Goal: Information Seeking & Learning: Learn about a topic

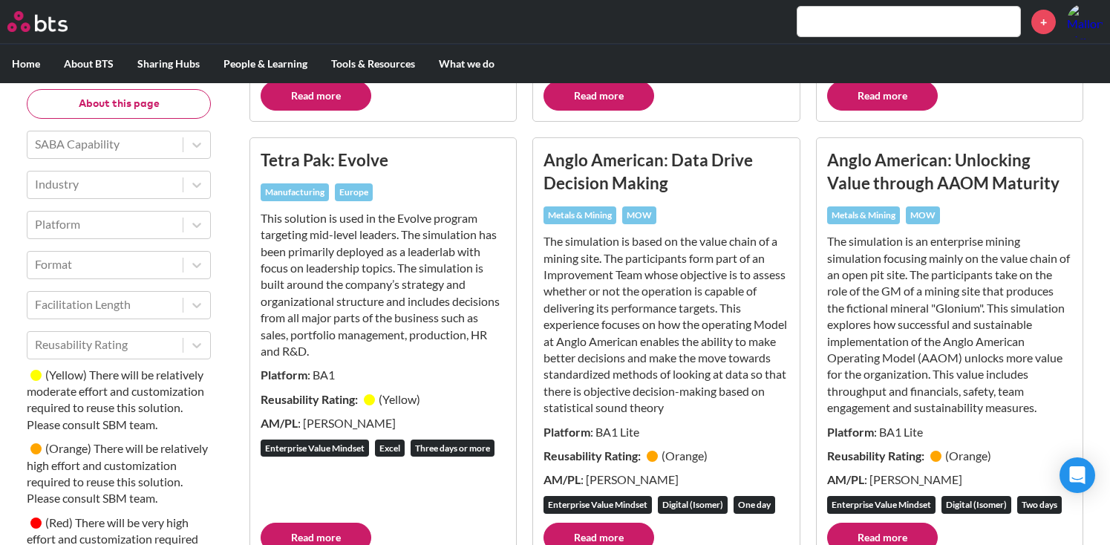
scroll to position [687, 0]
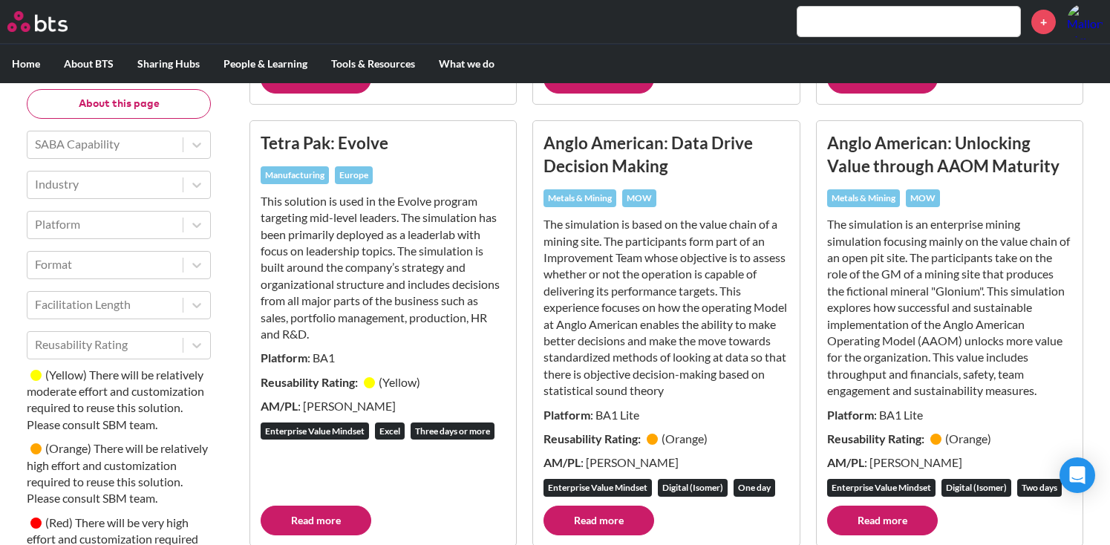
click at [885, 147] on h3 "Anglo American: Unlocking Value through AAOM Maturity" at bounding box center [949, 154] width 245 height 47
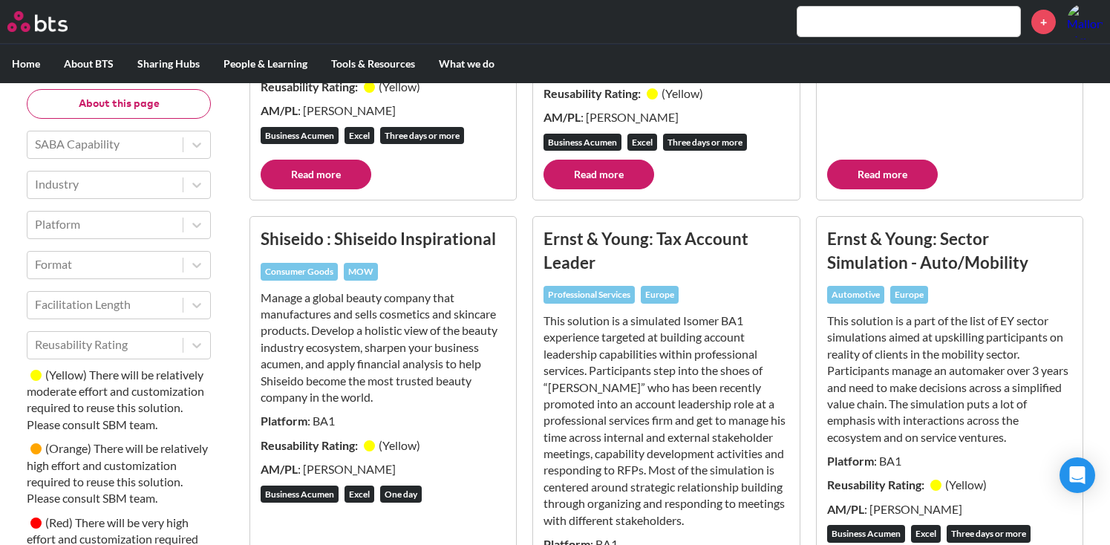
scroll to position [5351, 0]
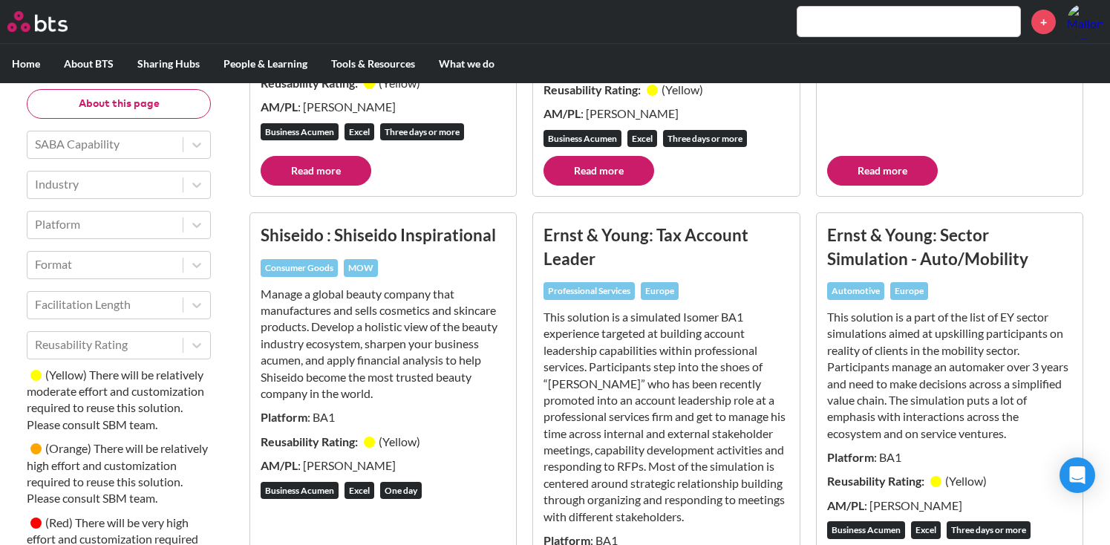
click at [855, 22] on input "text" at bounding box center [908, 22] width 223 height 30
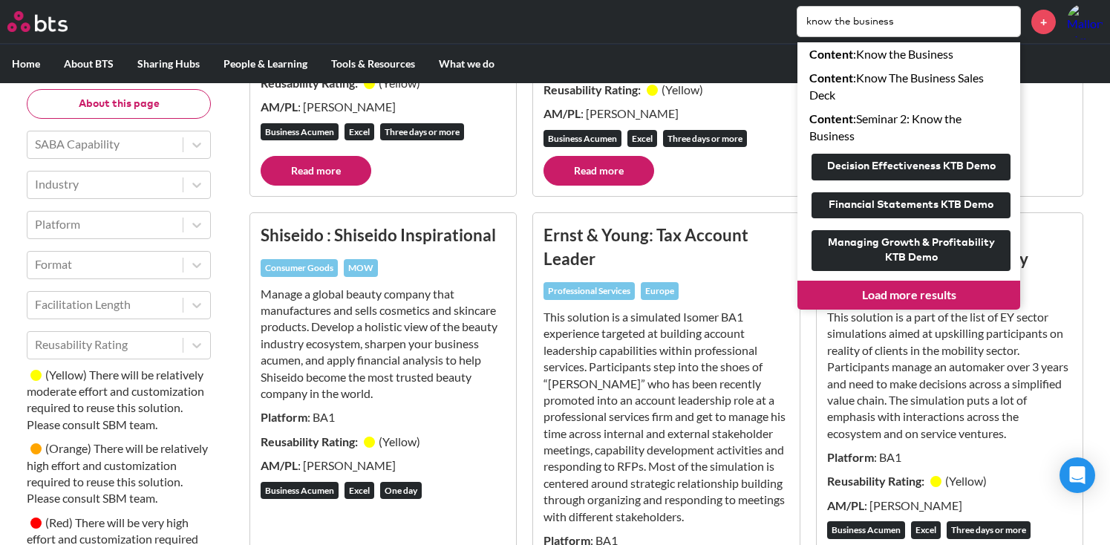
type input "know the business"
click at [866, 293] on link "Load more results" at bounding box center [908, 295] width 223 height 28
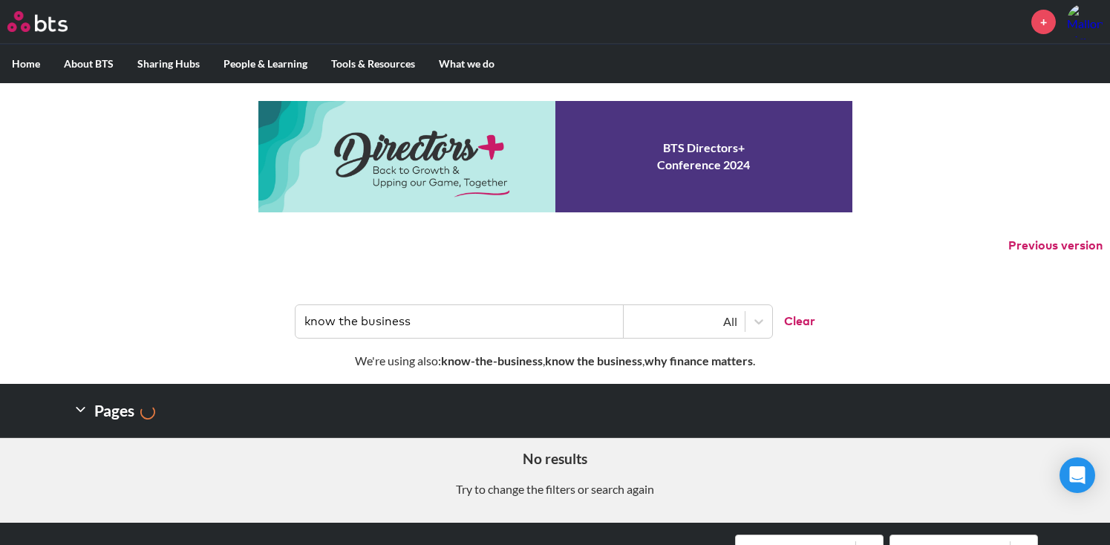
click at [462, 327] on input "know the business" at bounding box center [459, 321] width 328 height 33
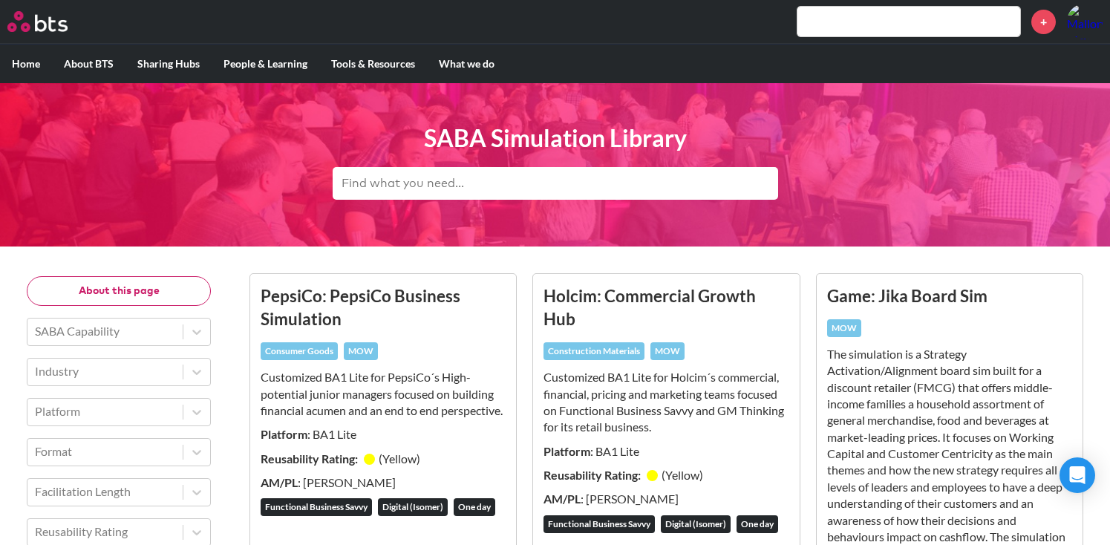
scroll to position [5351, 0]
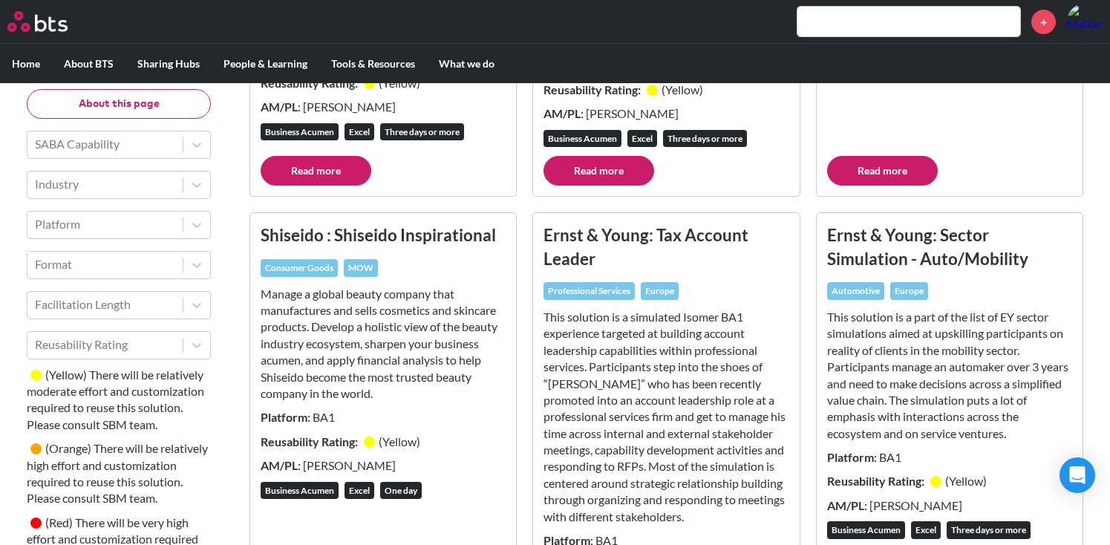
click at [841, 16] on input "text" at bounding box center [908, 22] width 223 height 30
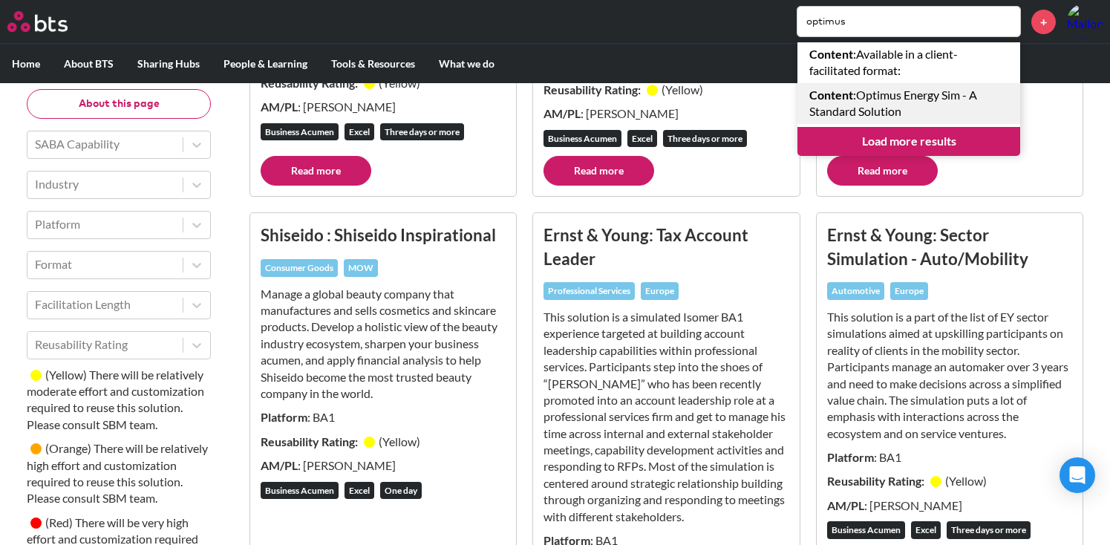
click at [957, 106] on link "Content : Optimus Energy Sim - A Standard Solution" at bounding box center [908, 103] width 223 height 41
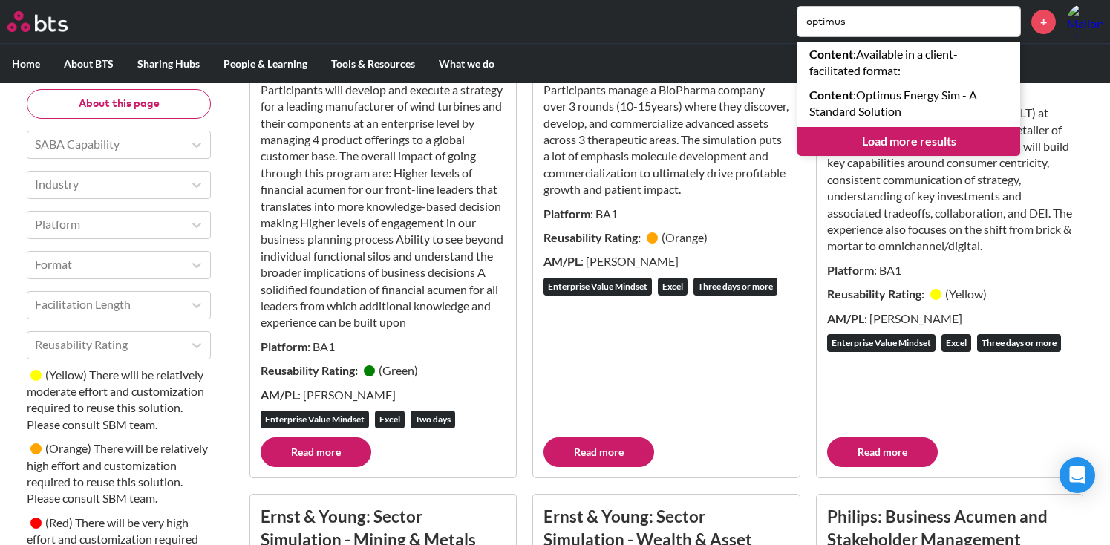
scroll to position [3848, 0]
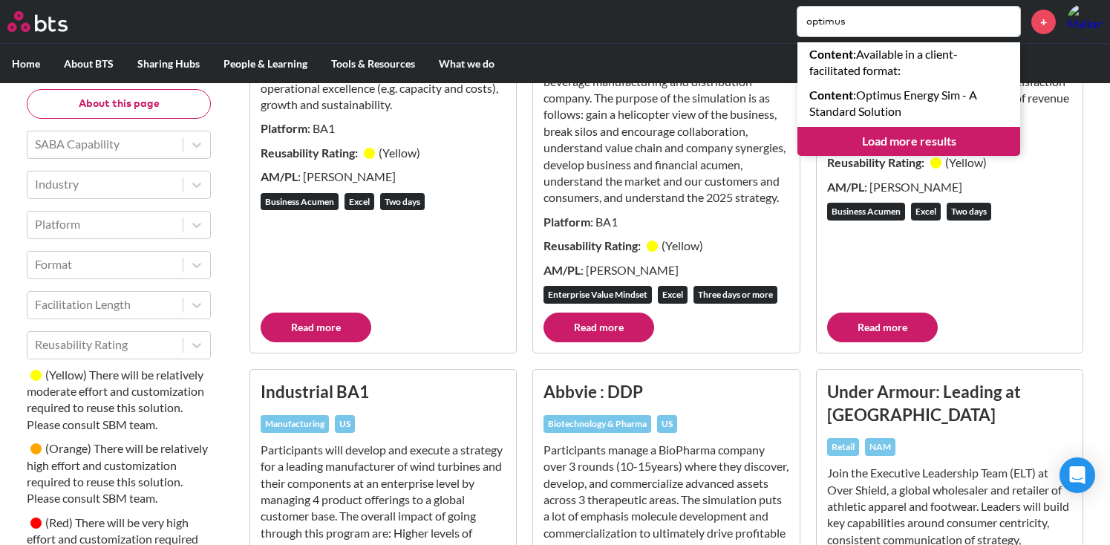
click at [874, 26] on input "optimus" at bounding box center [908, 22] width 223 height 30
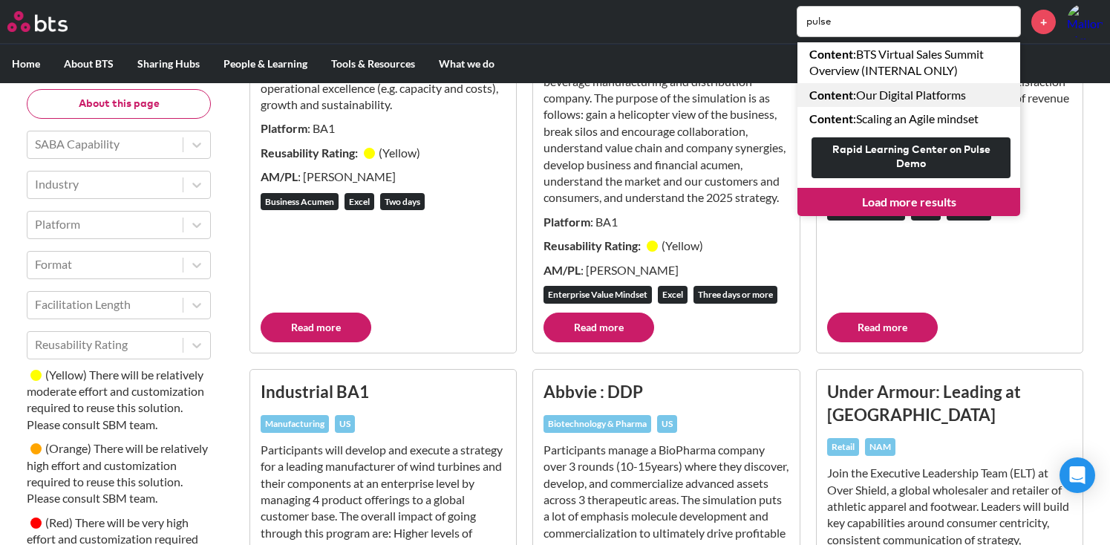
type input "pulse"
click at [918, 96] on link "Content : Our Digital Platforms" at bounding box center [908, 95] width 223 height 24
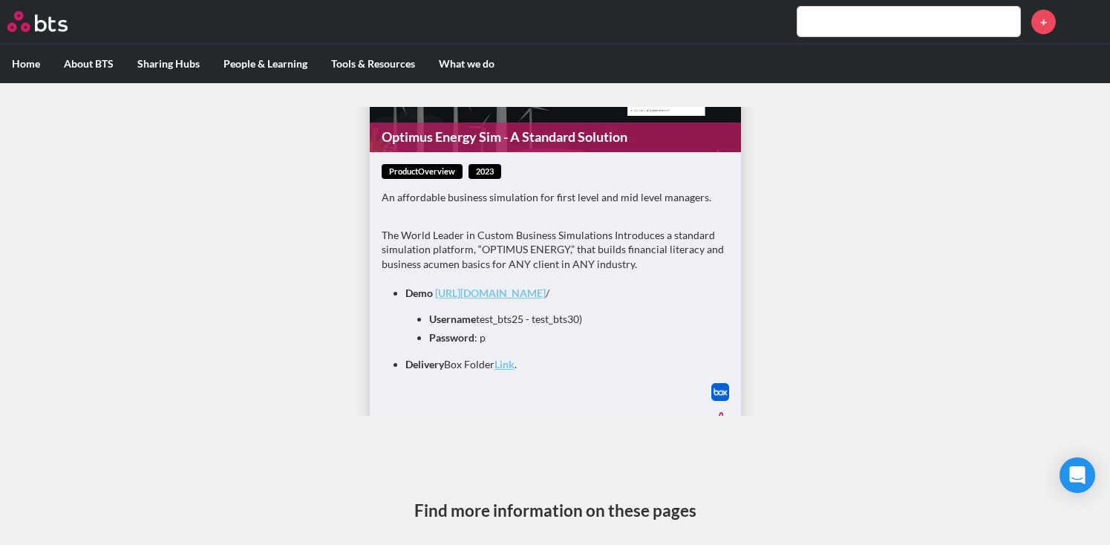
scroll to position [130, 0]
click at [514, 246] on p "The World Leader in Custom Business Simulations Introduces a standard simulatio…" at bounding box center [554, 249] width 347 height 44
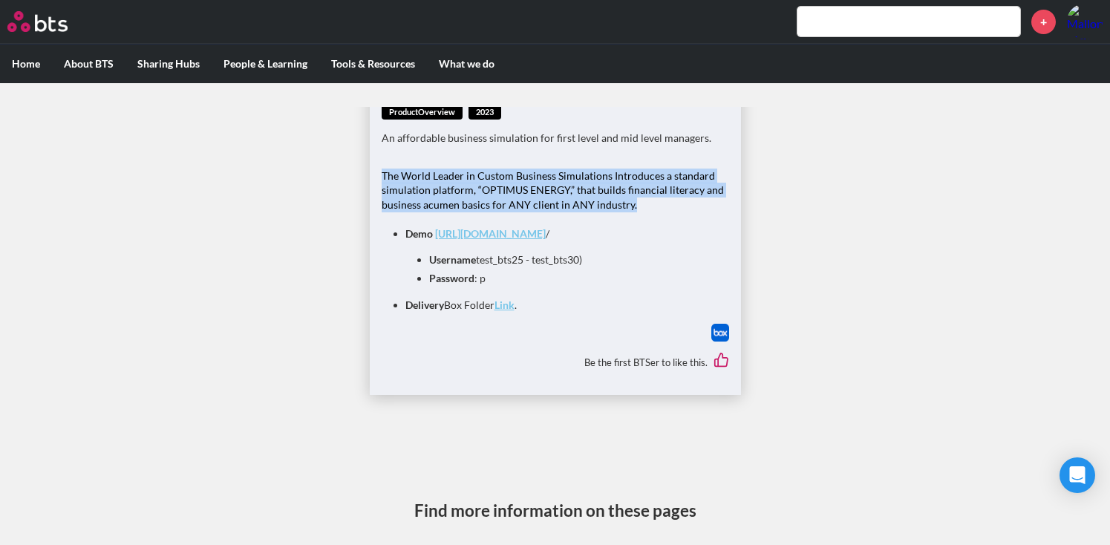
scroll to position [191, 0]
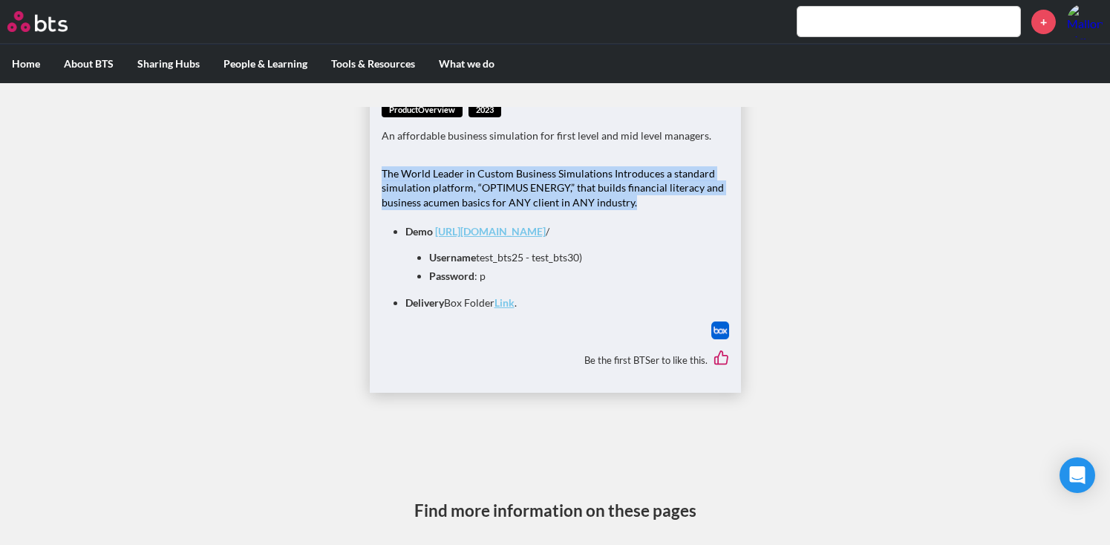
click at [497, 304] on link "Link" at bounding box center [504, 302] width 20 height 13
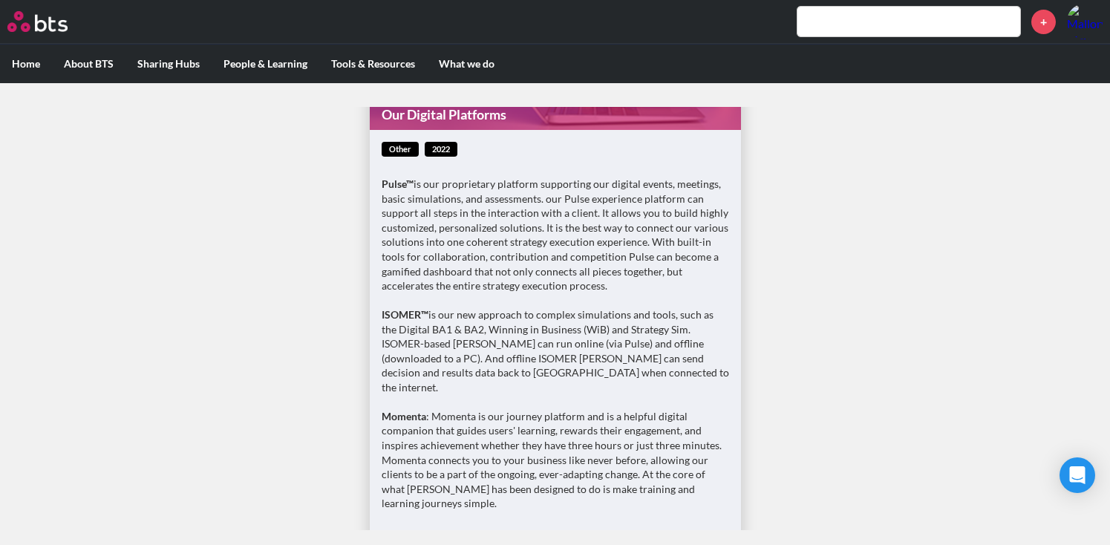
scroll to position [338, 0]
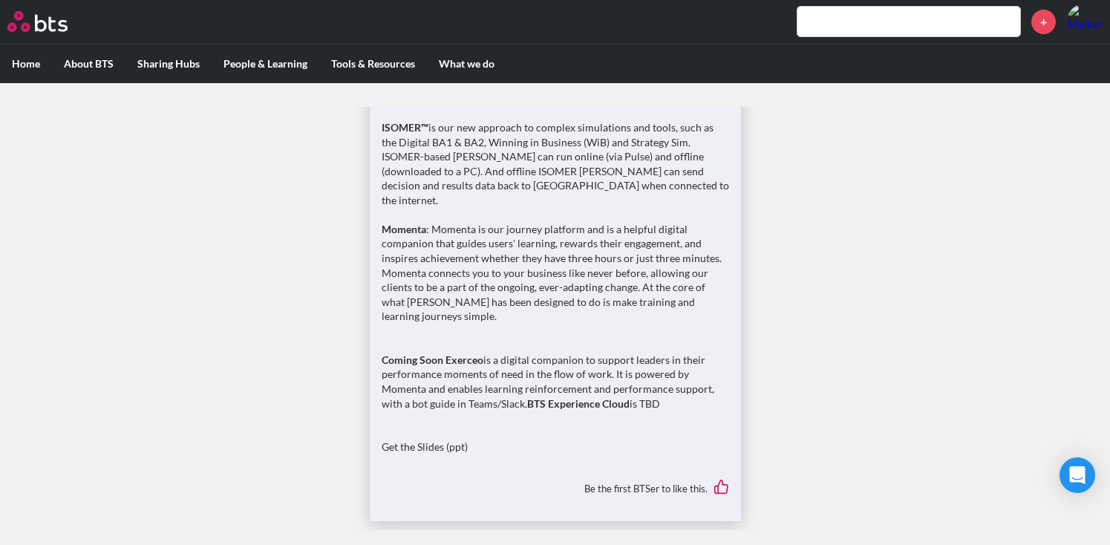
click at [402, 433] on p "Get the Slides (ppt)" at bounding box center [554, 439] width 347 height 29
click at [441, 431] on p "Get the Slides (ppt)" at bounding box center [554, 439] width 347 height 29
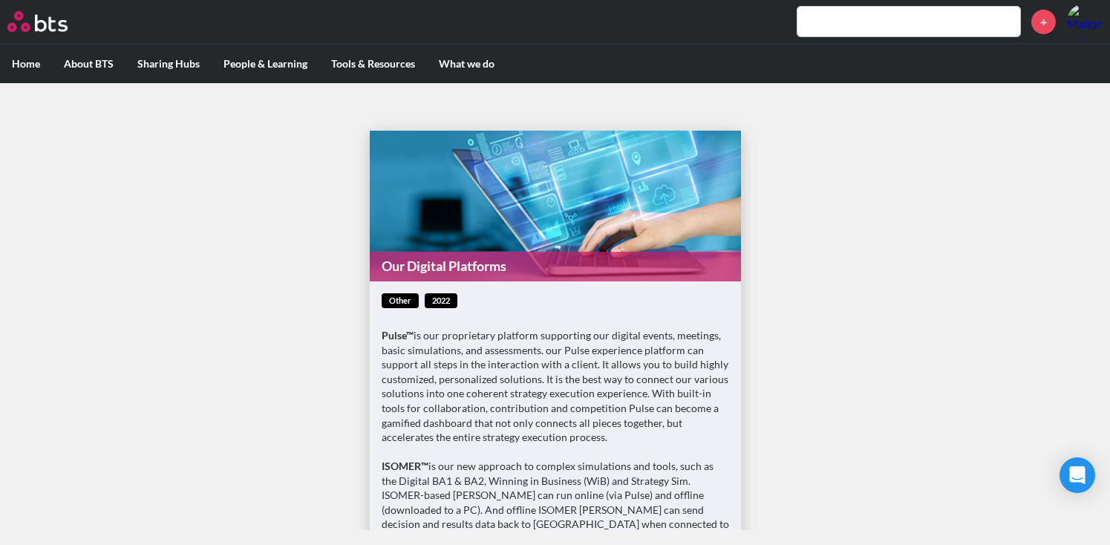
click at [489, 315] on div "other 2022 Pulse™ is our proprietary platform supporting our digital events, me…" at bounding box center [554, 550] width 347 height 514
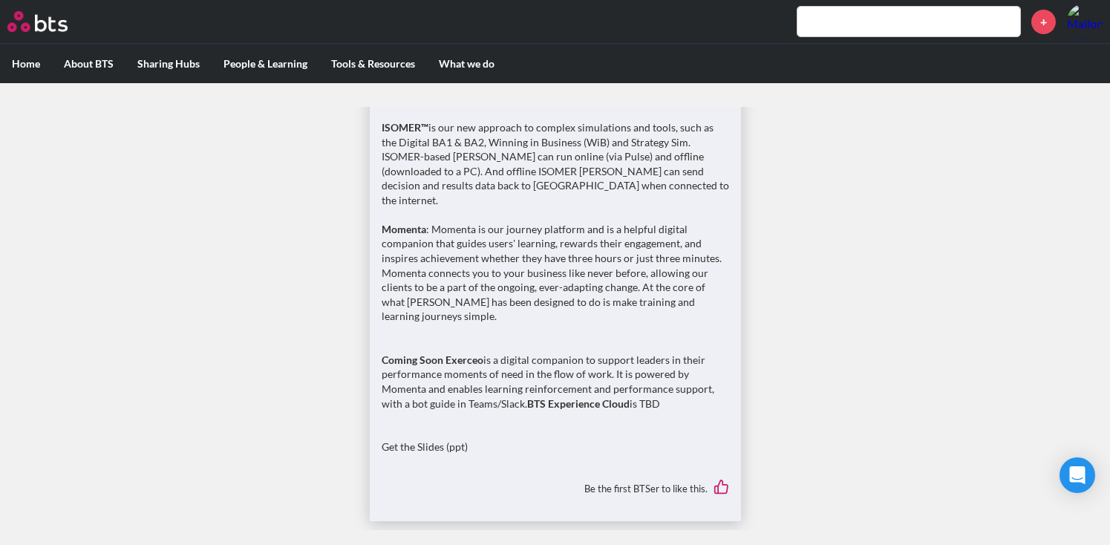
click at [655, 468] on div "Be the first BTSer to like this." at bounding box center [554, 489] width 347 height 42
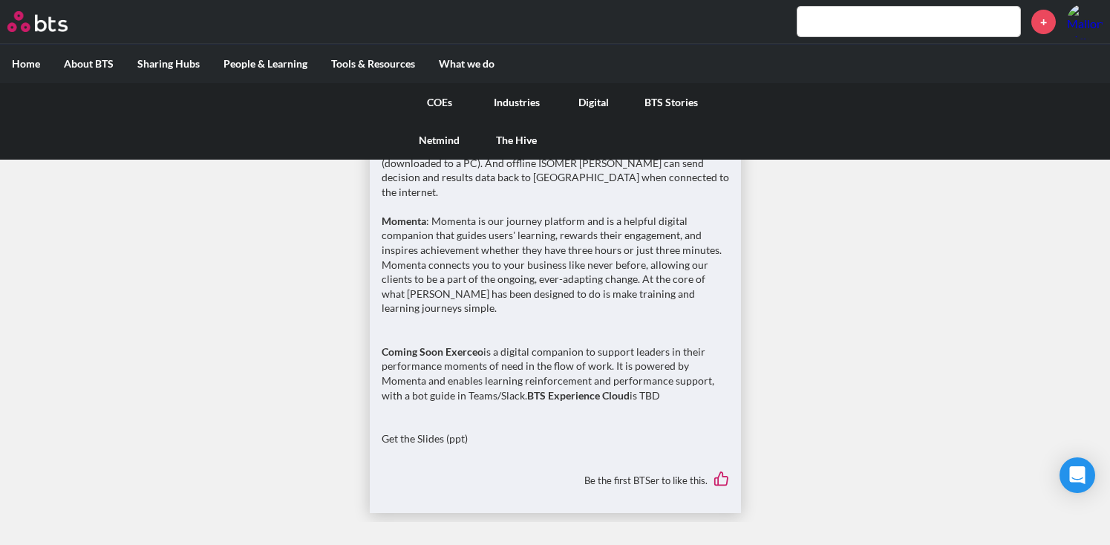
click at [593, 102] on link "Digital" at bounding box center [593, 102] width 77 height 39
